Goal: Navigation & Orientation: Find specific page/section

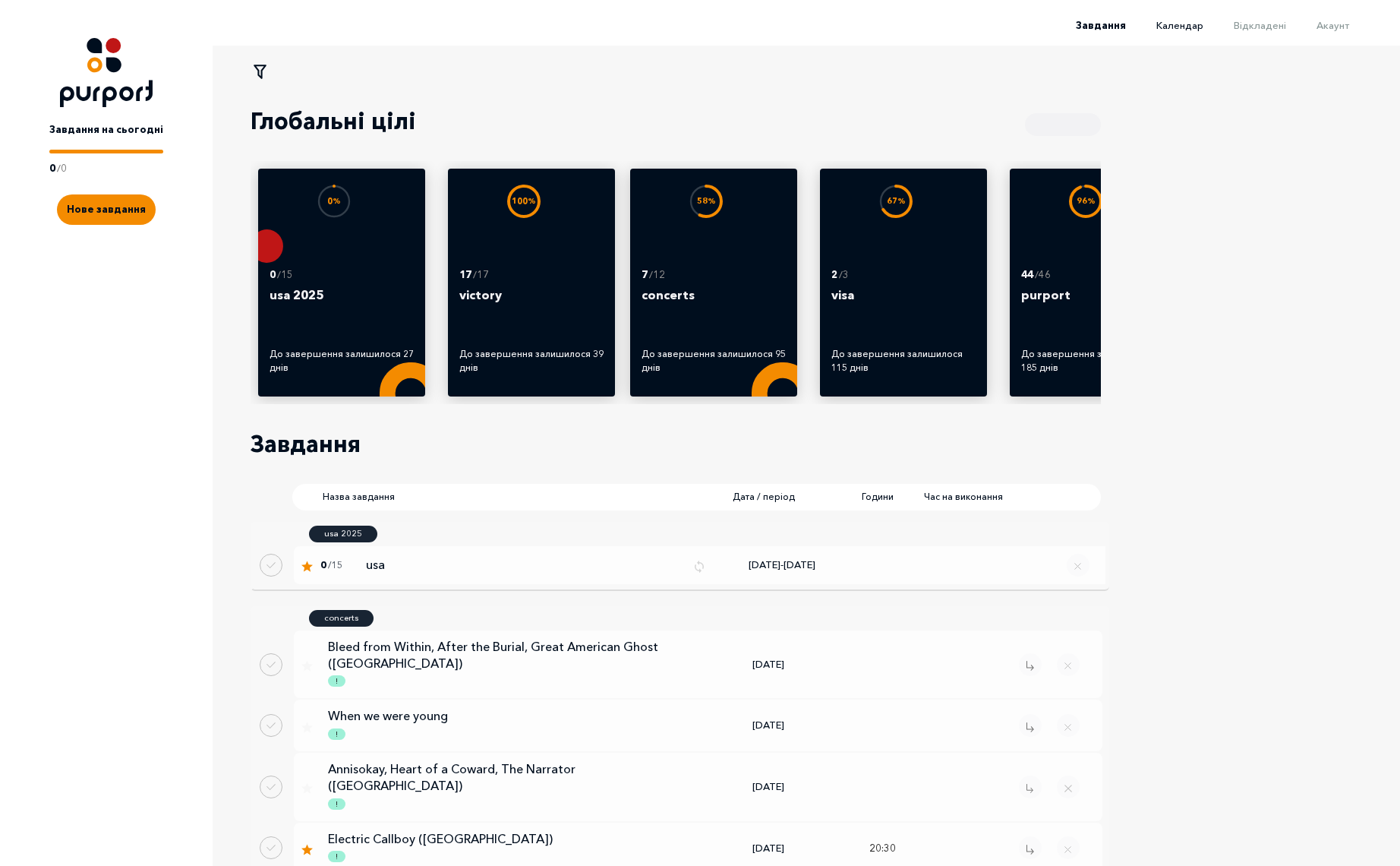
click at [1197, 28] on span "Календар" at bounding box center [1180, 25] width 47 height 12
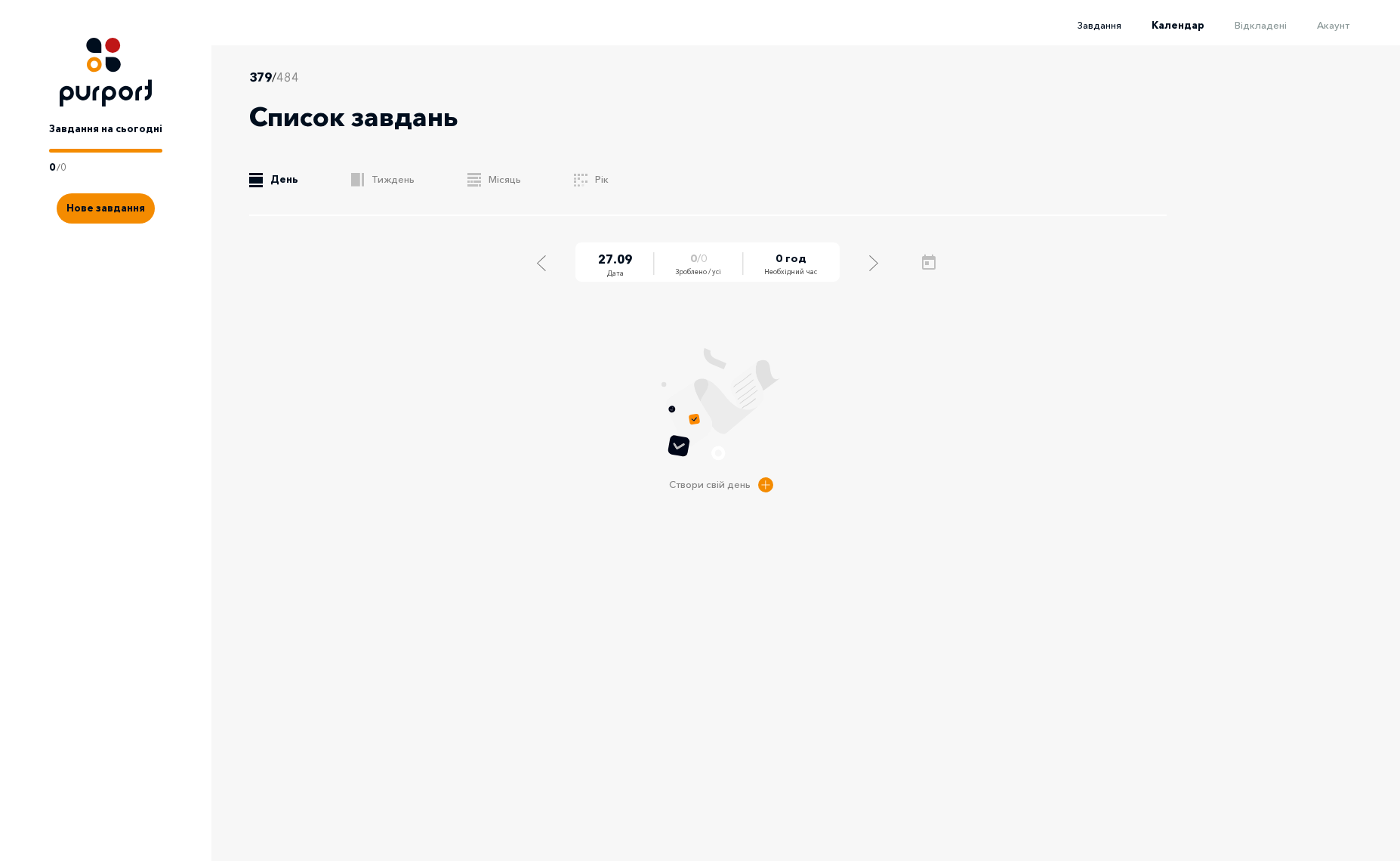
click at [1100, 23] on span "Завдання" at bounding box center [1100, 25] width 44 height 12
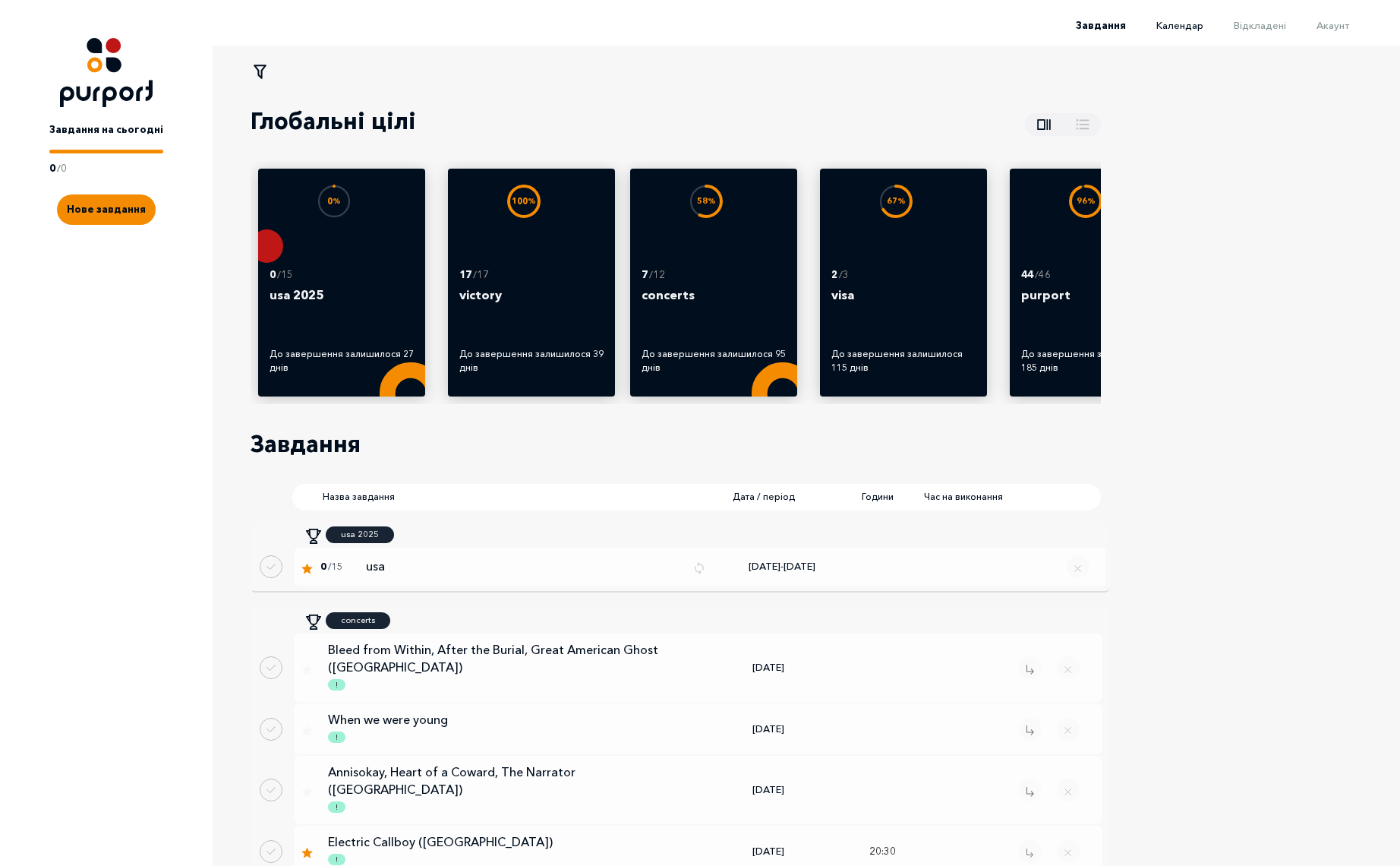
click at [1193, 28] on span "Календар" at bounding box center [1180, 25] width 47 height 12
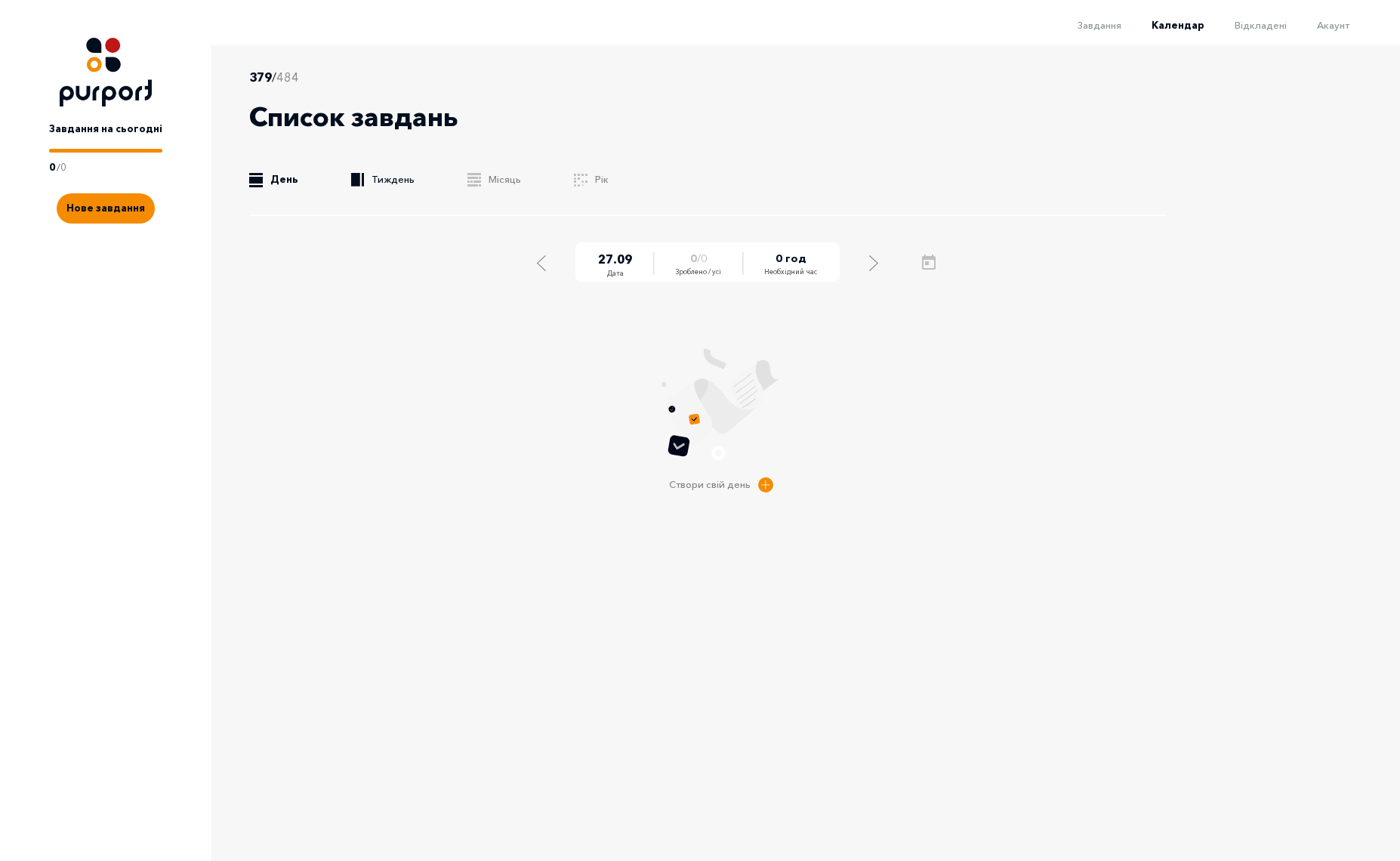
click at [395, 175] on link ".b{fill:#F48B00;} Тиждень" at bounding box center [382, 180] width 63 height 15
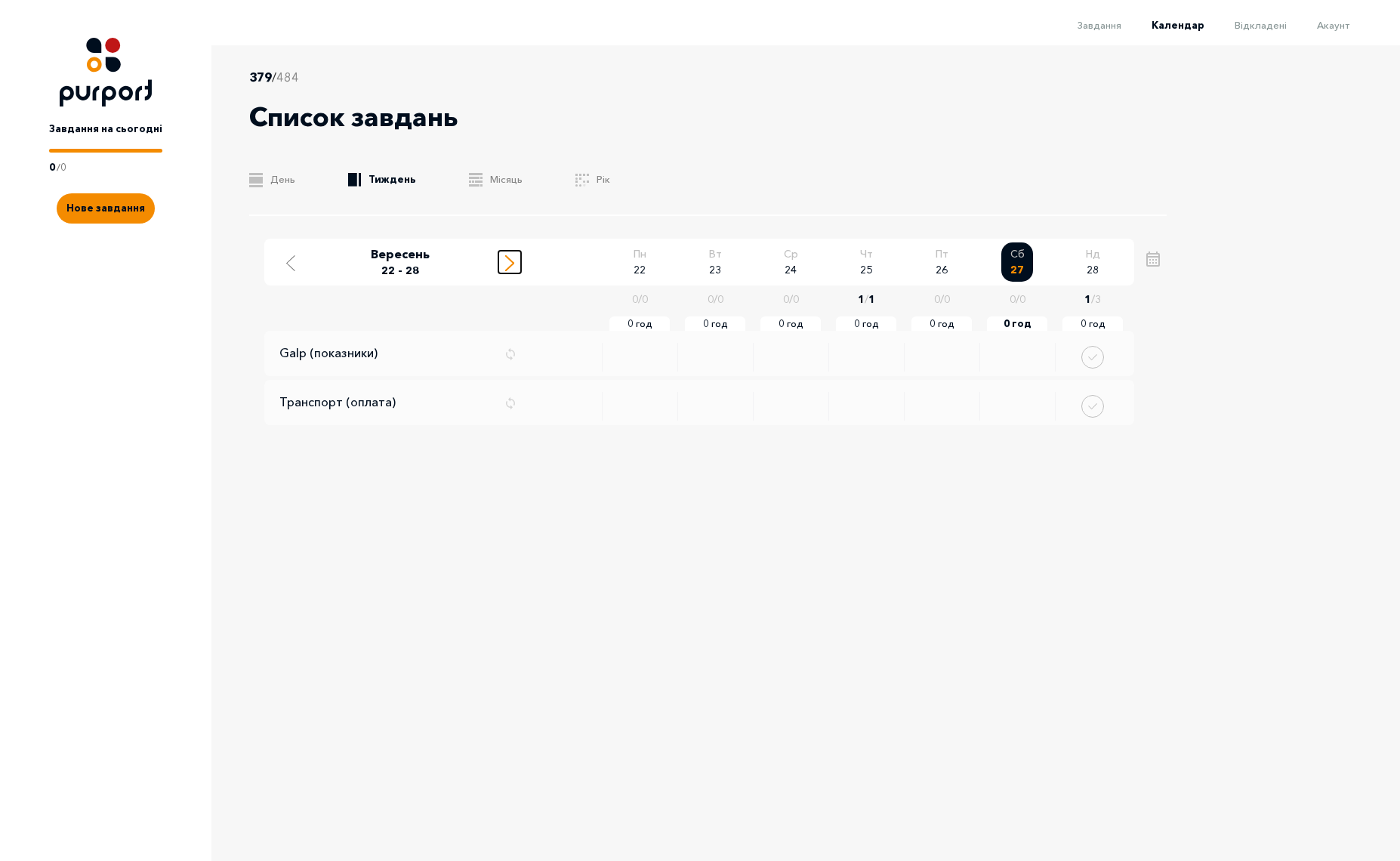
click at [505, 266] on icon "Move to next week" at bounding box center [510, 263] width 9 height 16
click at [505, 261] on icon "Move to next week" at bounding box center [510, 263] width 9 height 16
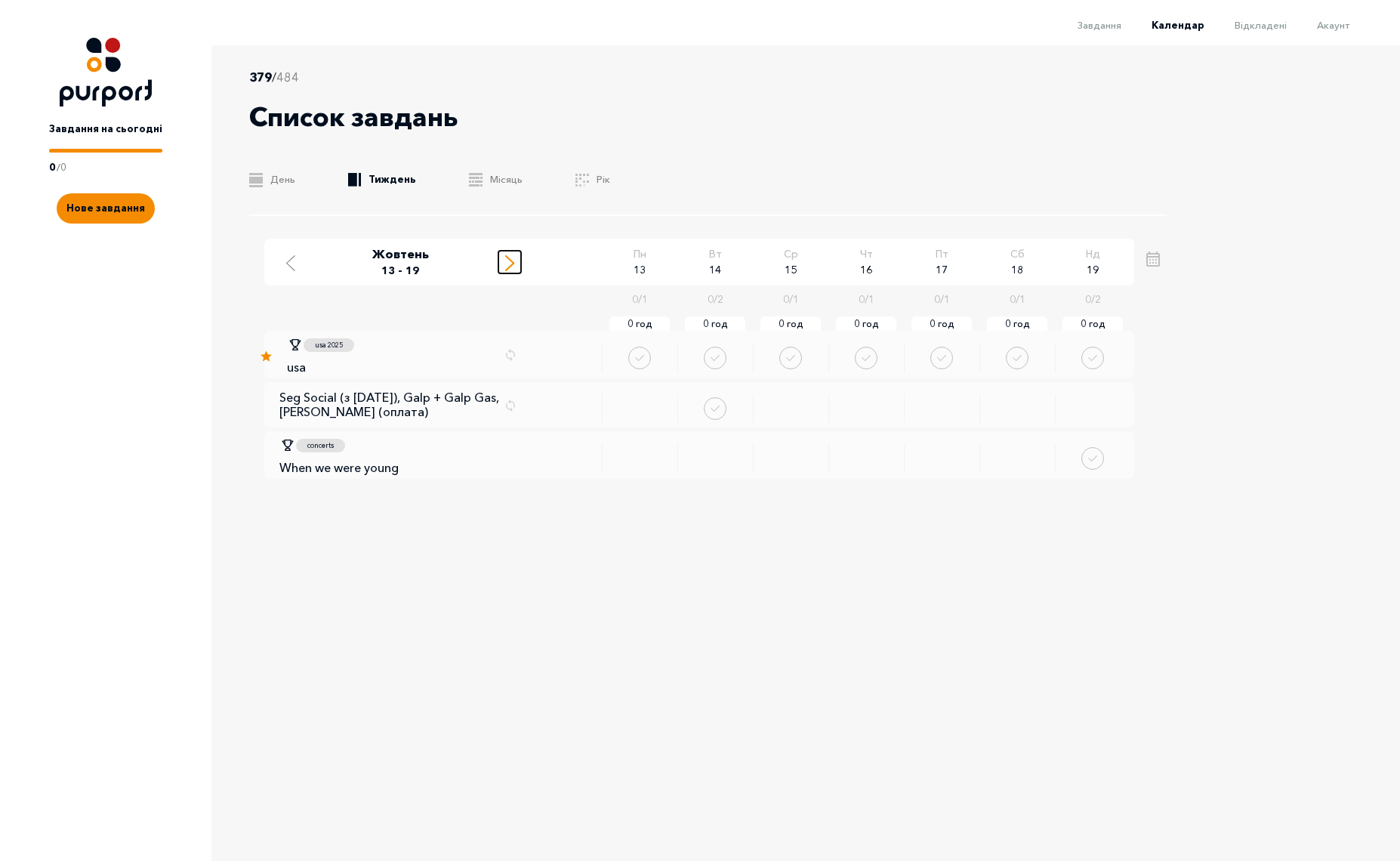
click at [505, 261] on icon "Move to next week" at bounding box center [510, 263] width 9 height 16
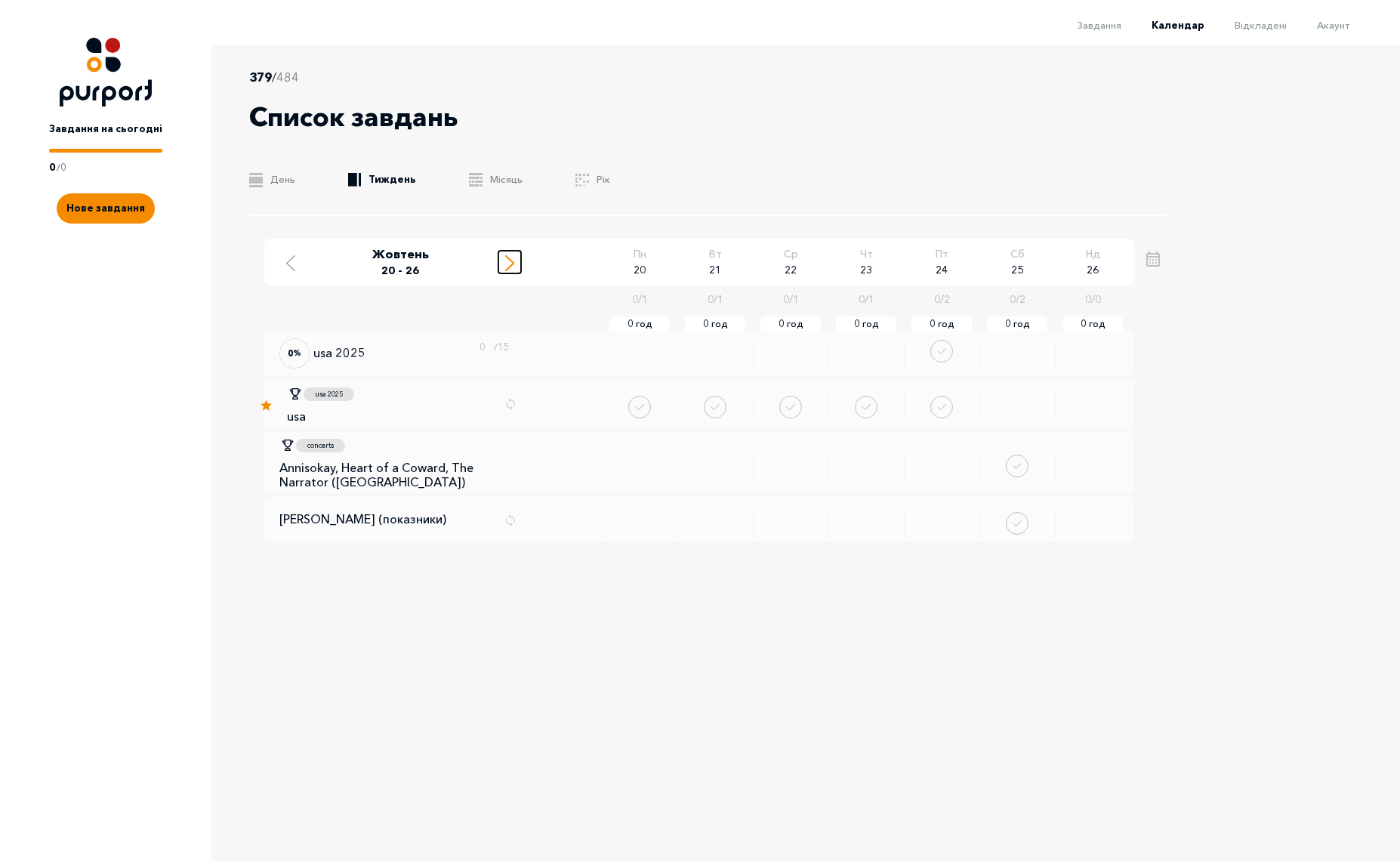
click at [505, 261] on icon "Move to next week" at bounding box center [510, 263] width 9 height 16
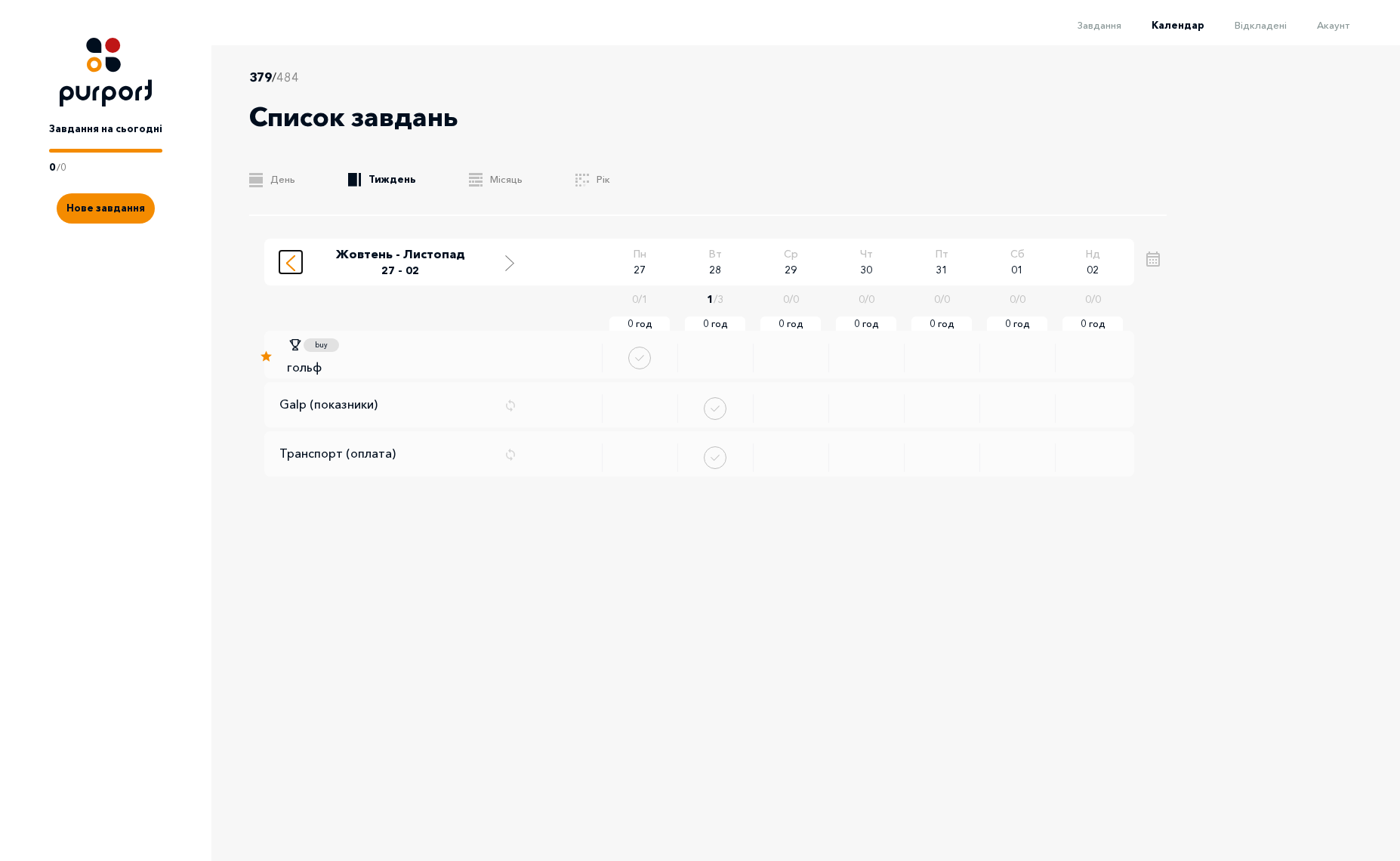
click at [287, 263] on line "Move to previous week" at bounding box center [291, 266] width 8 height 8
click at [659, 358] on icon "Change date" at bounding box center [660, 354] width 7 height 10
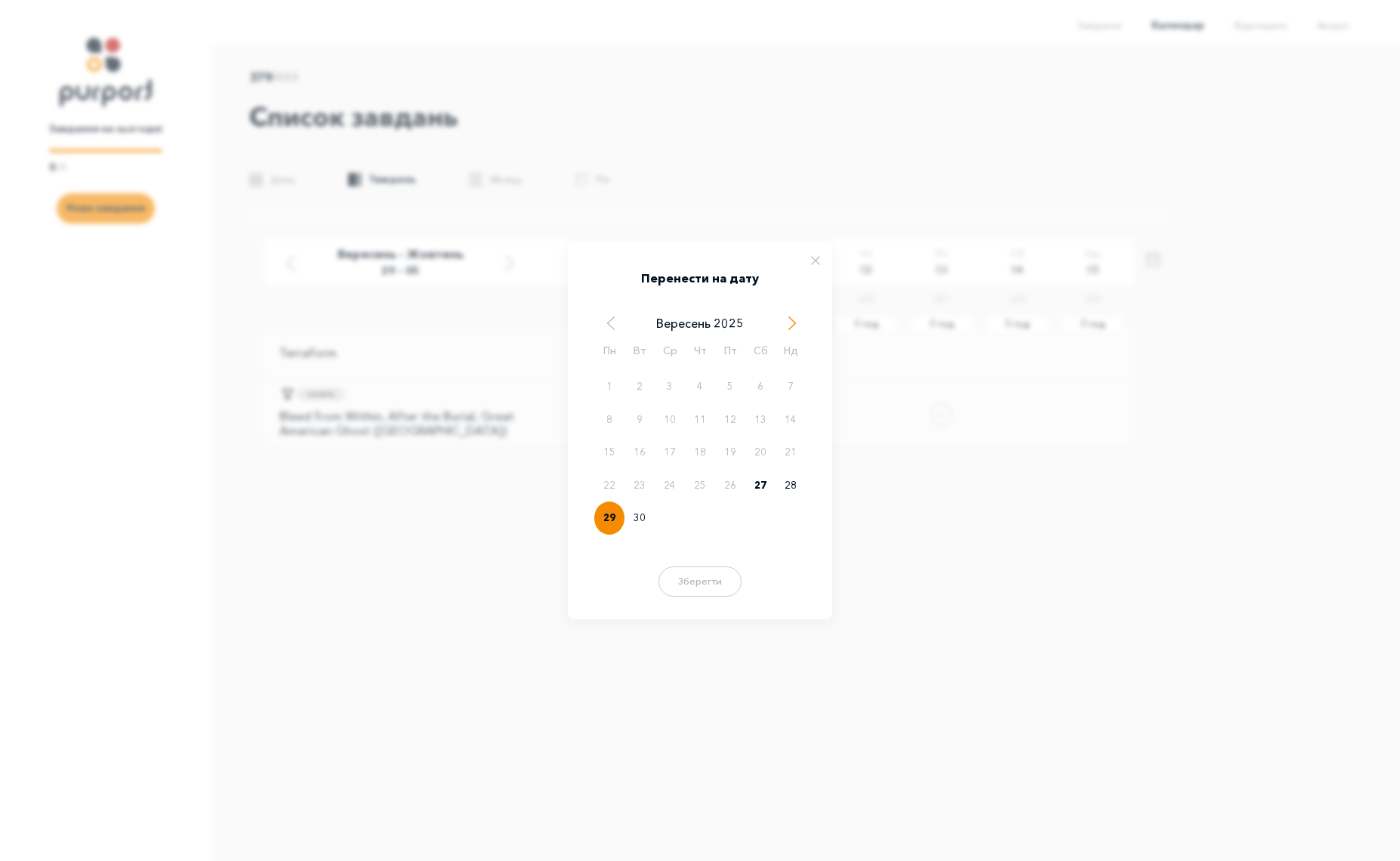
click at [786, 325] on span "Next Month" at bounding box center [792, 324] width 15 height 15
click at [613, 515] on div "27" at bounding box center [610, 518] width 30 height 33
click at [713, 588] on button "Зберегти" at bounding box center [700, 579] width 91 height 30
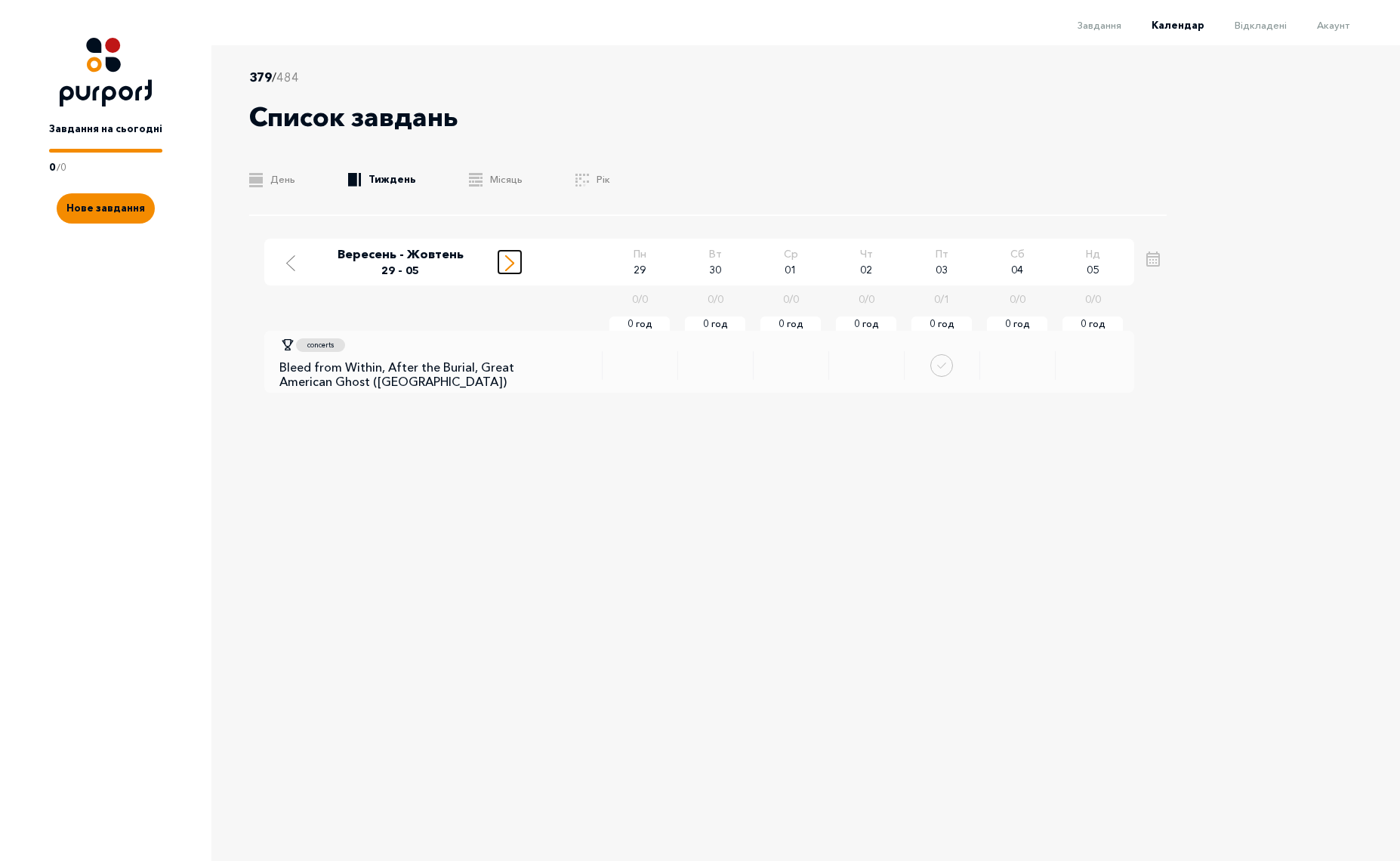
click at [507, 264] on icon "Move to next week" at bounding box center [510, 263] width 9 height 16
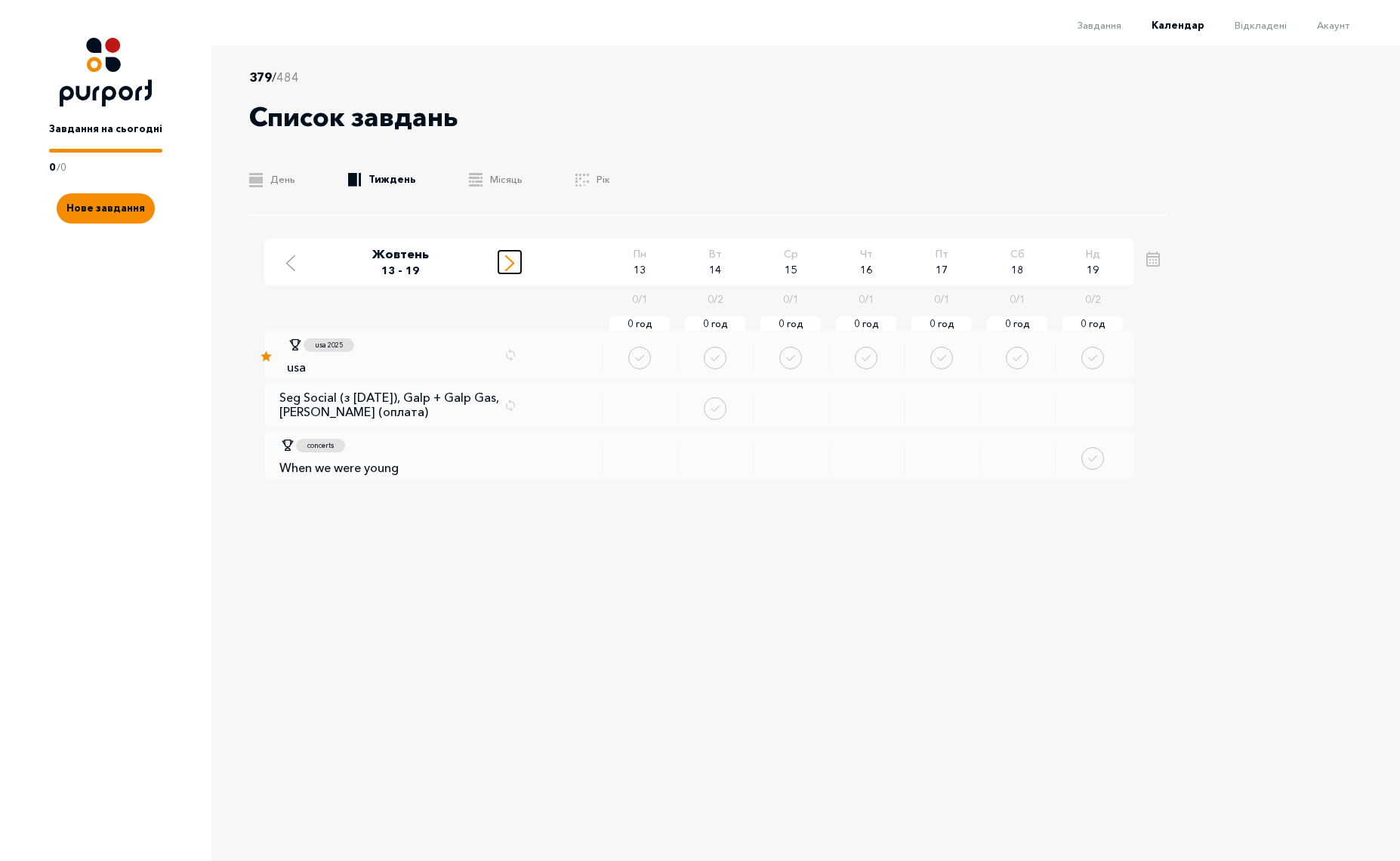
click at [507, 264] on icon "Move to next week" at bounding box center [510, 263] width 9 height 16
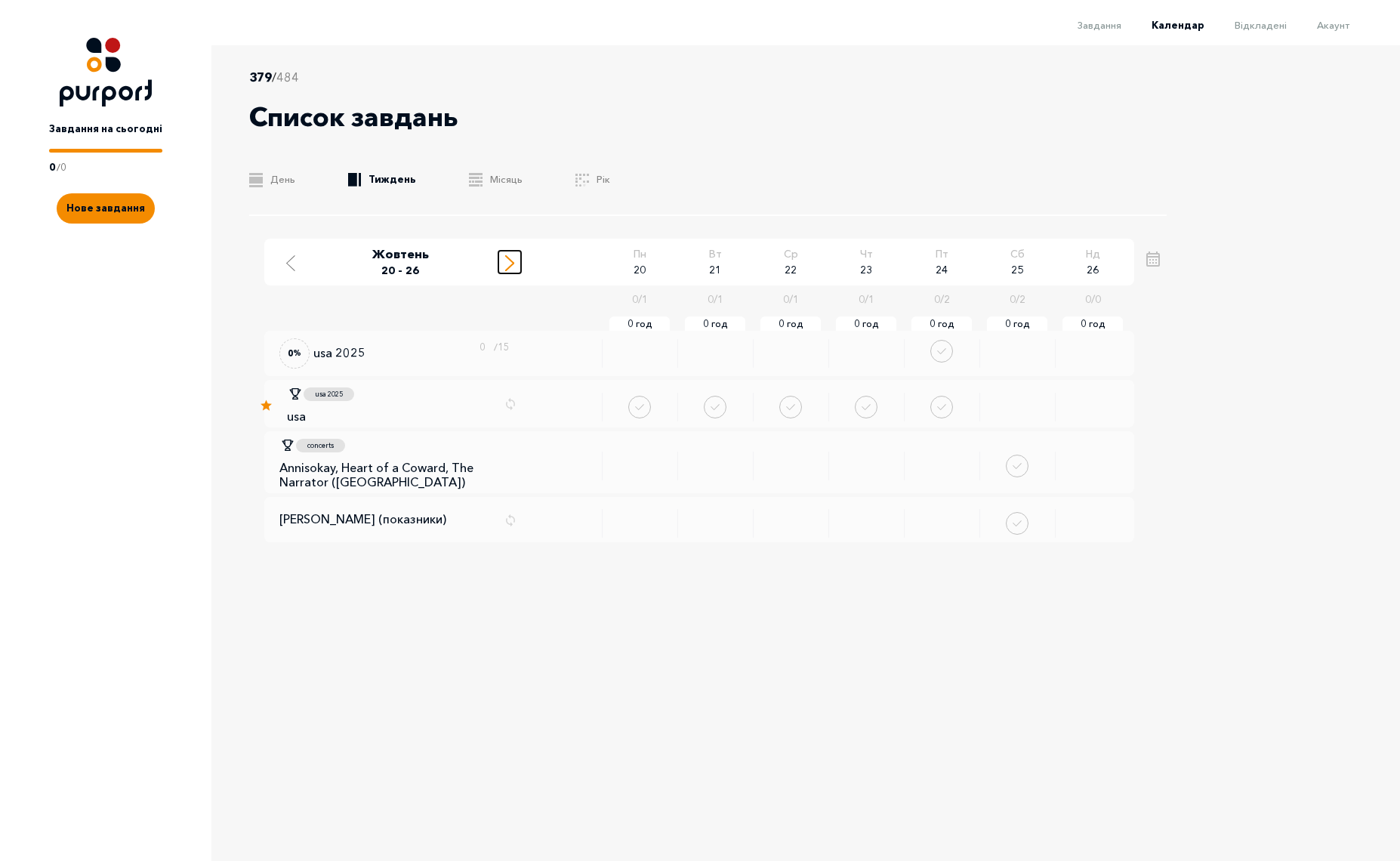
click at [507, 264] on icon "Move to next week" at bounding box center [510, 263] width 9 height 16
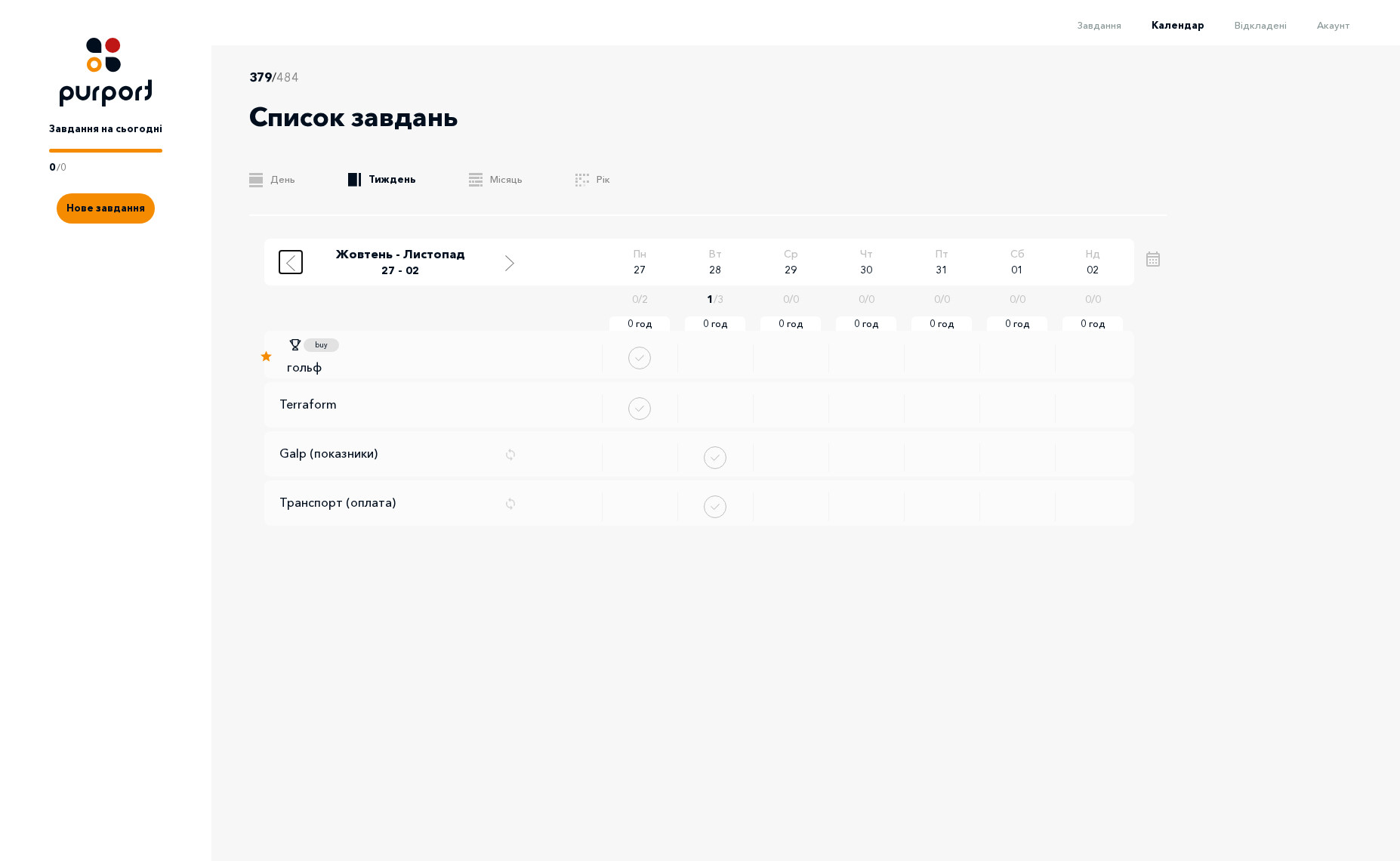
click at [282, 263] on button "Move to previous week" at bounding box center [291, 262] width 23 height 23
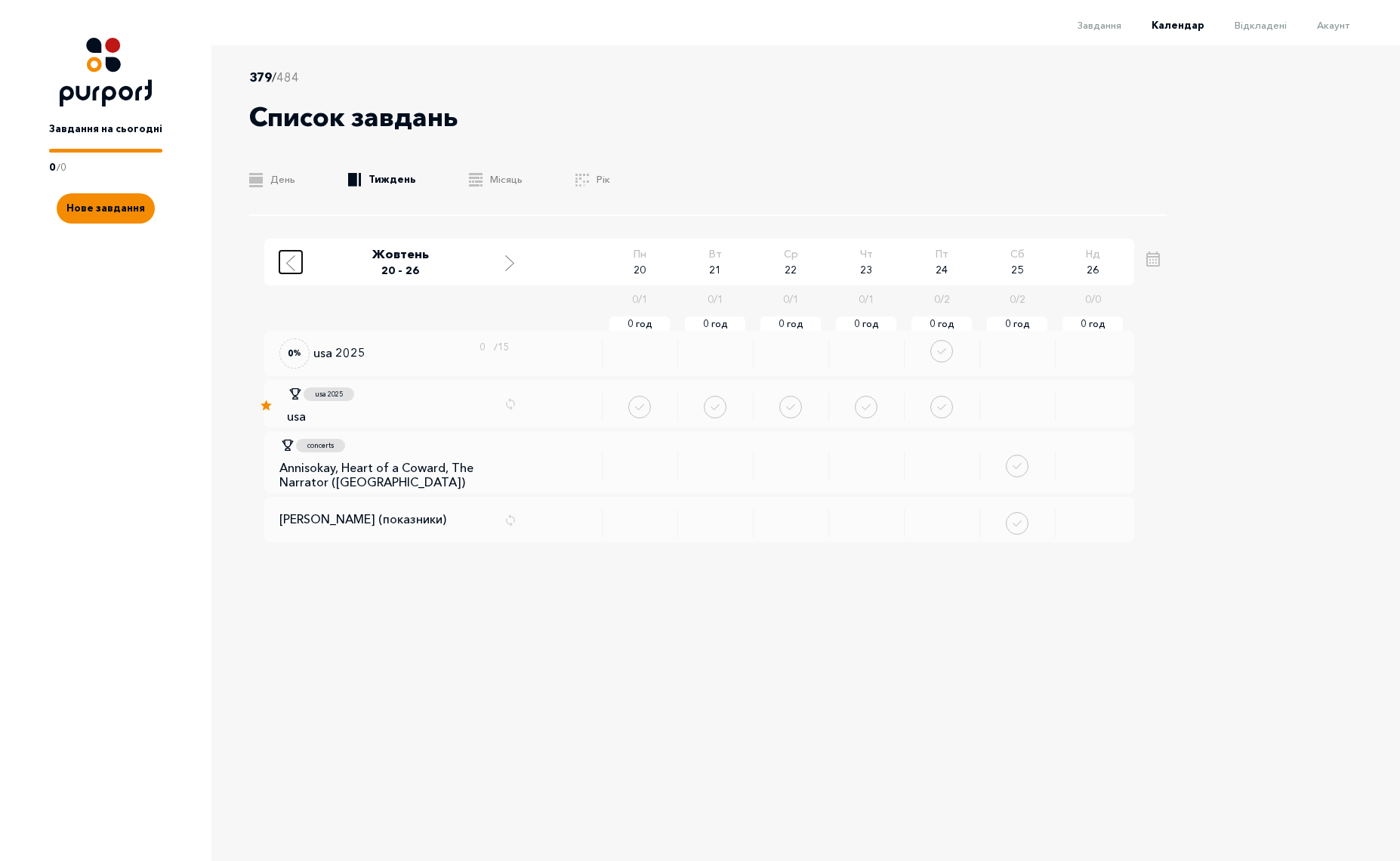
click at [282, 263] on button "Move to previous week" at bounding box center [291, 262] width 23 height 23
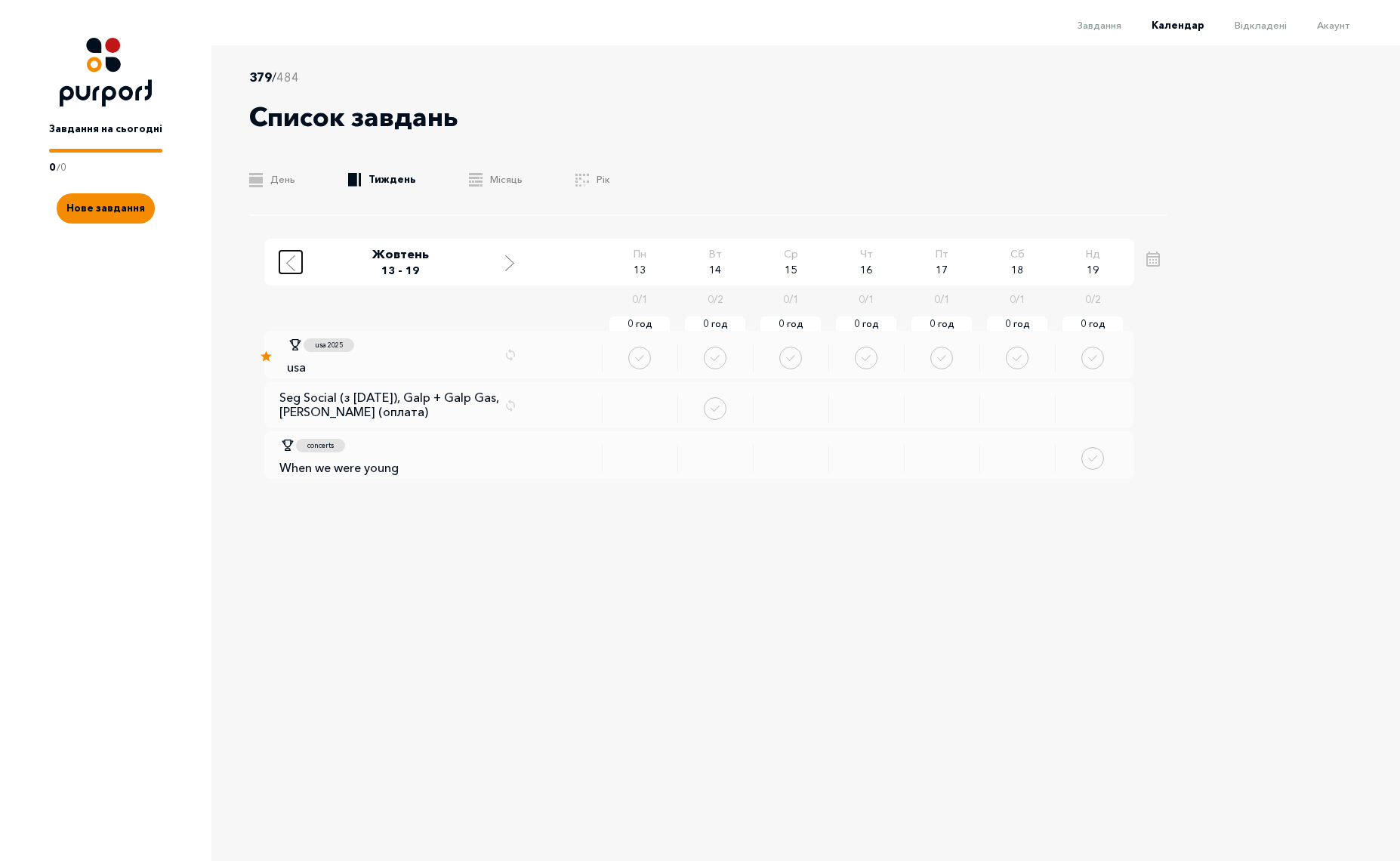
click at [282, 263] on button "Move to previous week" at bounding box center [291, 262] width 23 height 23
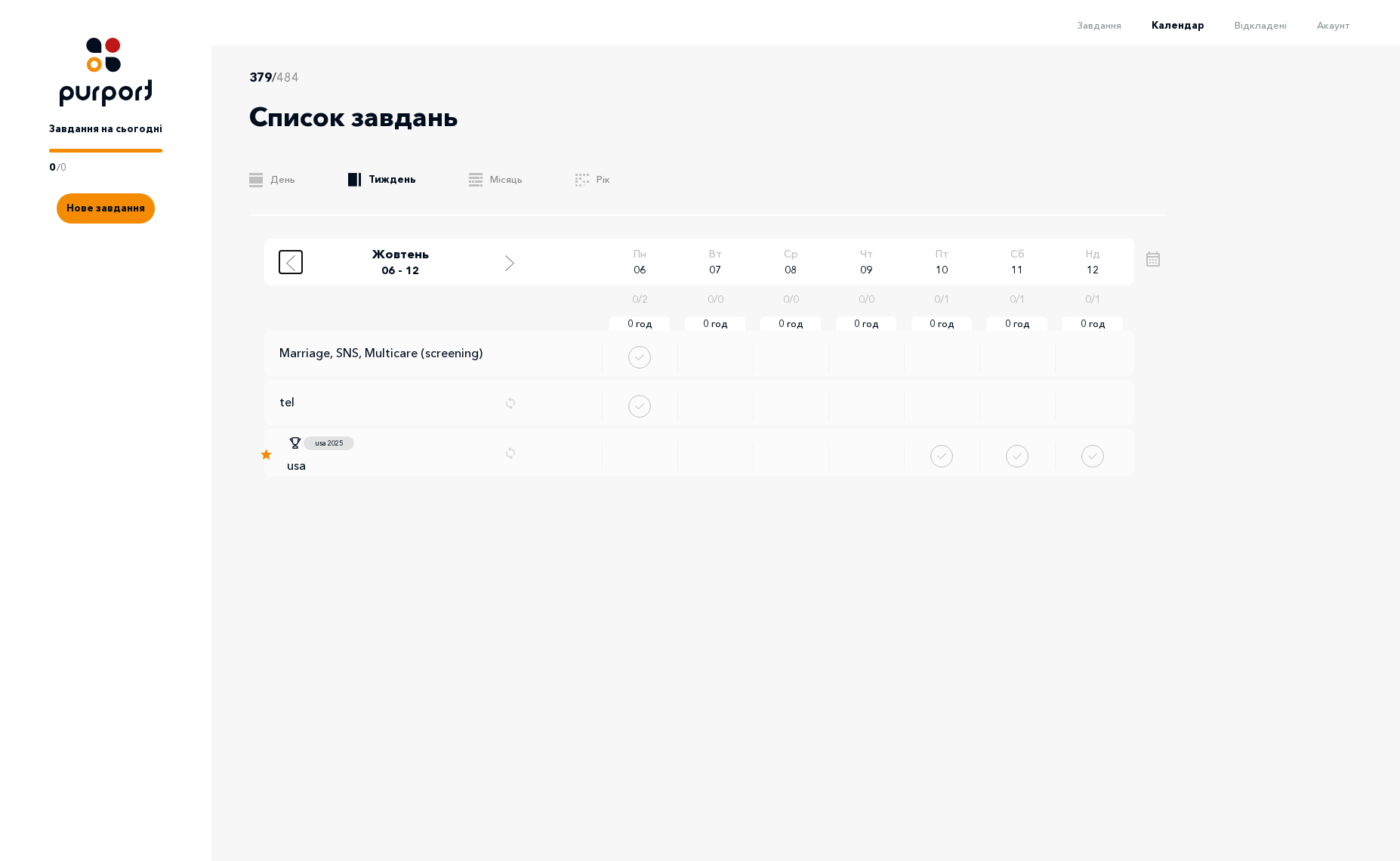
click at [282, 263] on button "Move to previous week" at bounding box center [291, 262] width 23 height 23
click at [1242, 27] on span "Відкладені" at bounding box center [1261, 25] width 52 height 12
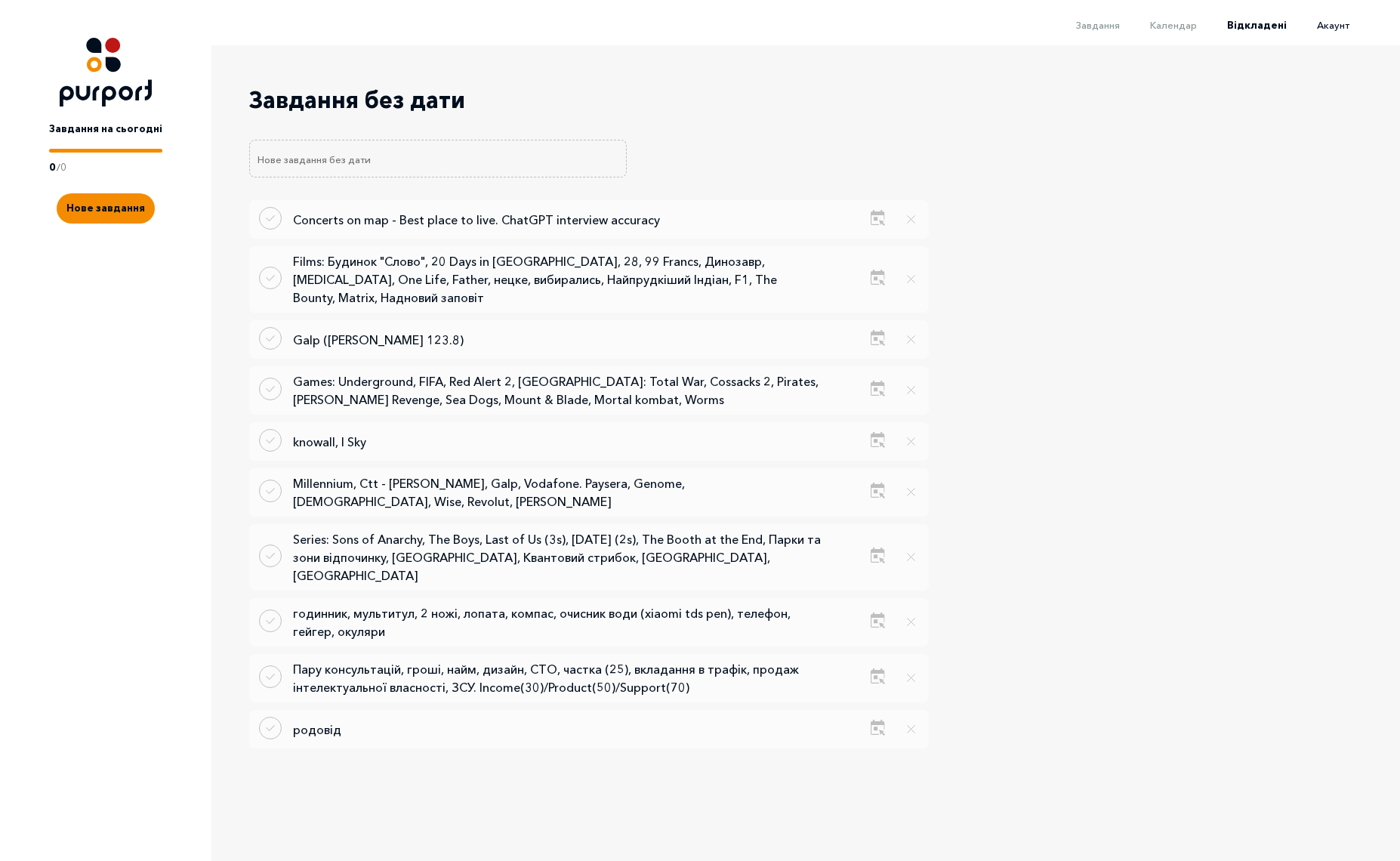
click at [1312, 24] on link "Акаунт" at bounding box center [1319, 25] width 62 height 12
